Goal: Find specific page/section: Find specific page/section

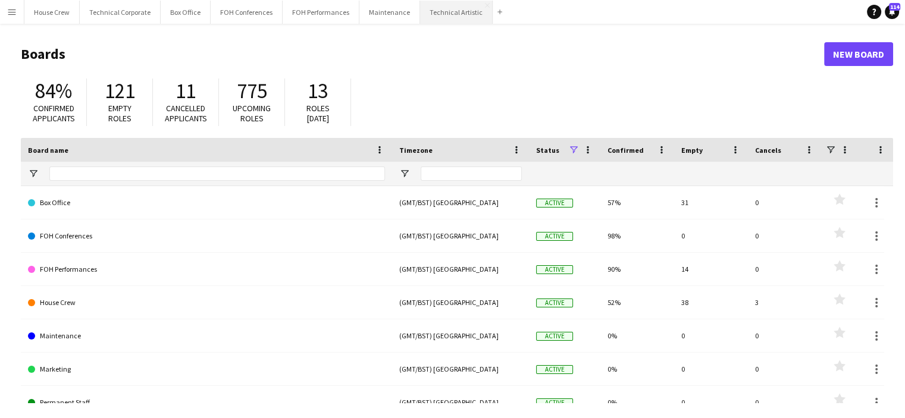
click at [440, 12] on button "Technical Artistic Close" at bounding box center [456, 12] width 73 height 23
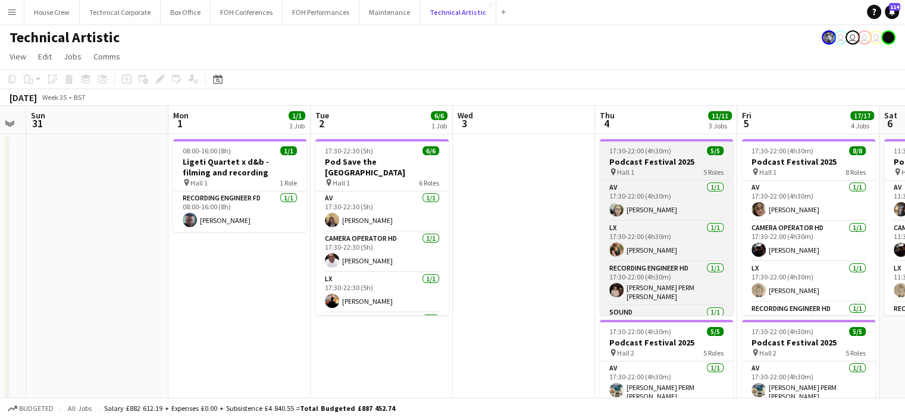
scroll to position [0, 547]
